Goal: Check status

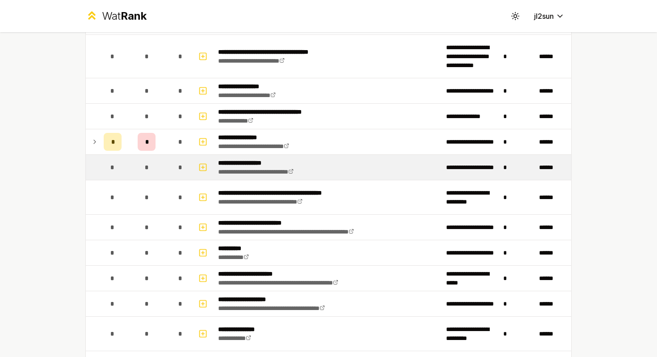
scroll to position [526, 0]
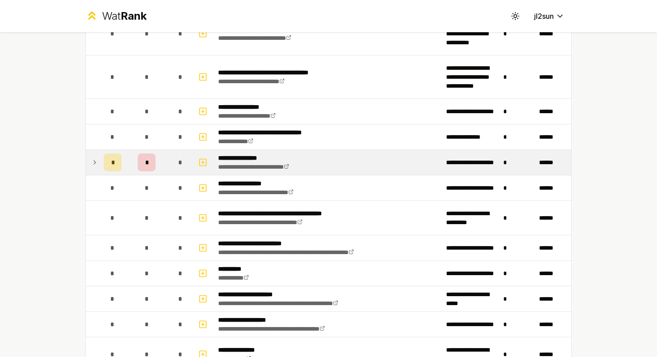
click at [151, 169] on div "*" at bounding box center [147, 162] width 18 height 18
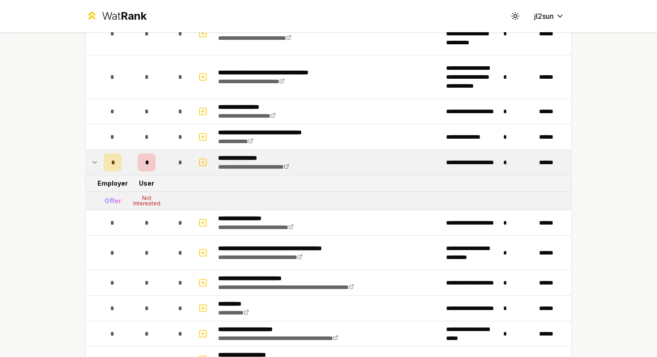
click at [151, 169] on div "*" at bounding box center [147, 162] width 18 height 18
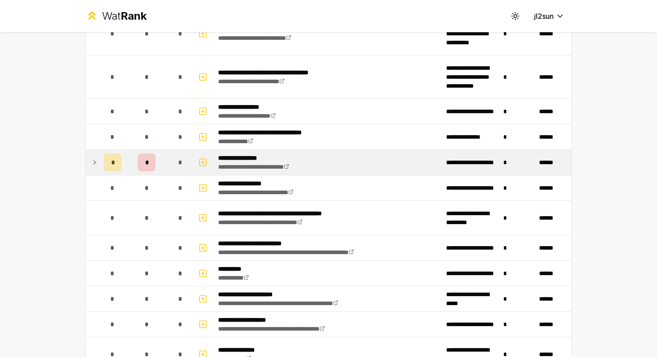
click at [151, 169] on div "*" at bounding box center [147, 162] width 18 height 18
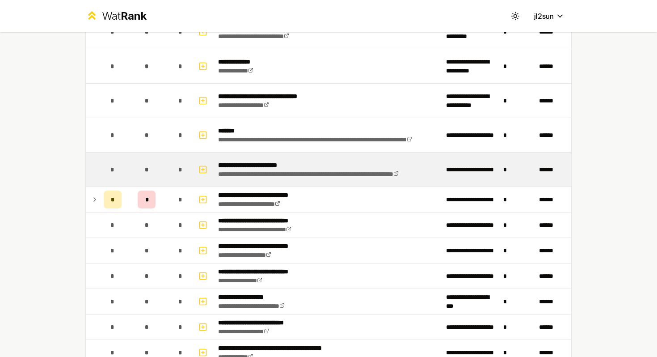
scroll to position [922, 0]
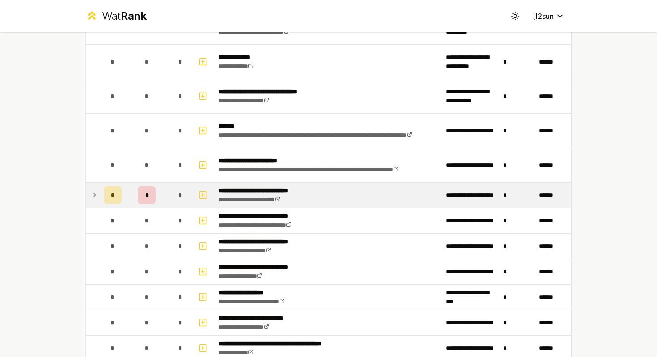
click at [159, 199] on td "*" at bounding box center [146, 194] width 43 height 25
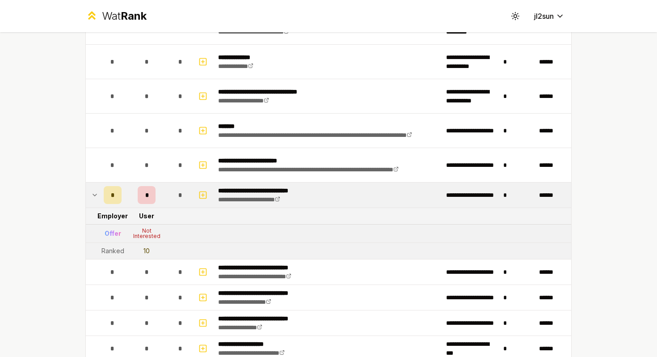
click at [159, 199] on td "*" at bounding box center [146, 194] width 43 height 25
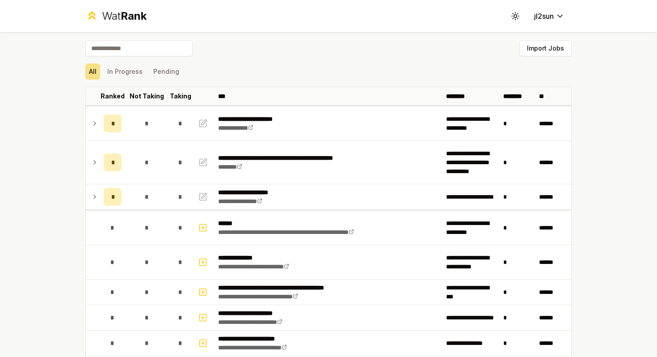
scroll to position [0, 0]
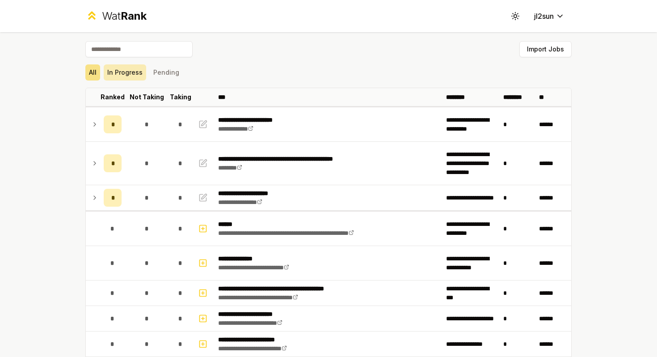
click at [129, 76] on button "In Progress" at bounding box center [125, 72] width 42 height 16
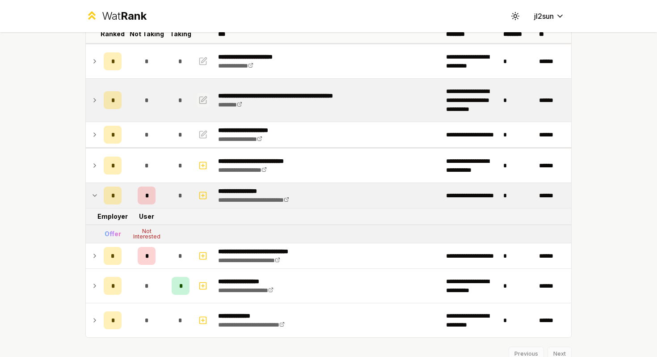
scroll to position [31, 0]
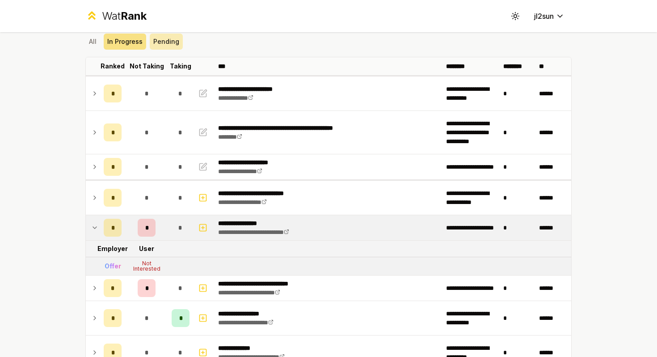
click at [166, 43] on button "Pending" at bounding box center [166, 42] width 33 height 16
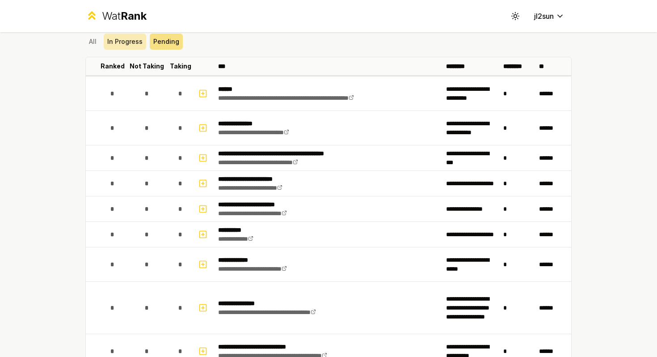
click at [135, 38] on button "In Progress" at bounding box center [125, 42] width 42 height 16
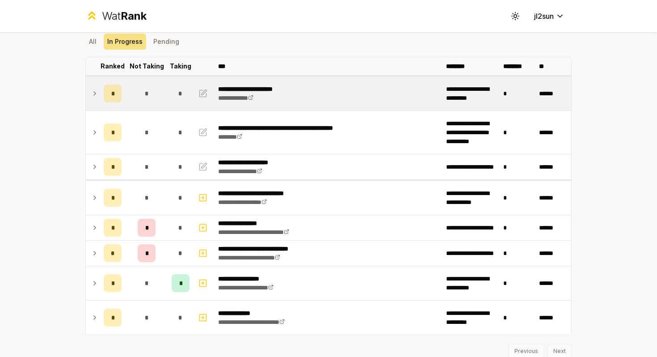
scroll to position [0, 0]
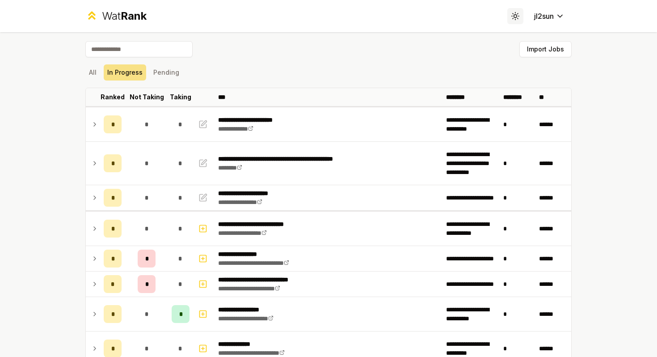
click at [514, 15] on icon at bounding box center [515, 16] width 8 height 8
